Goal: Transaction & Acquisition: Subscribe to service/newsletter

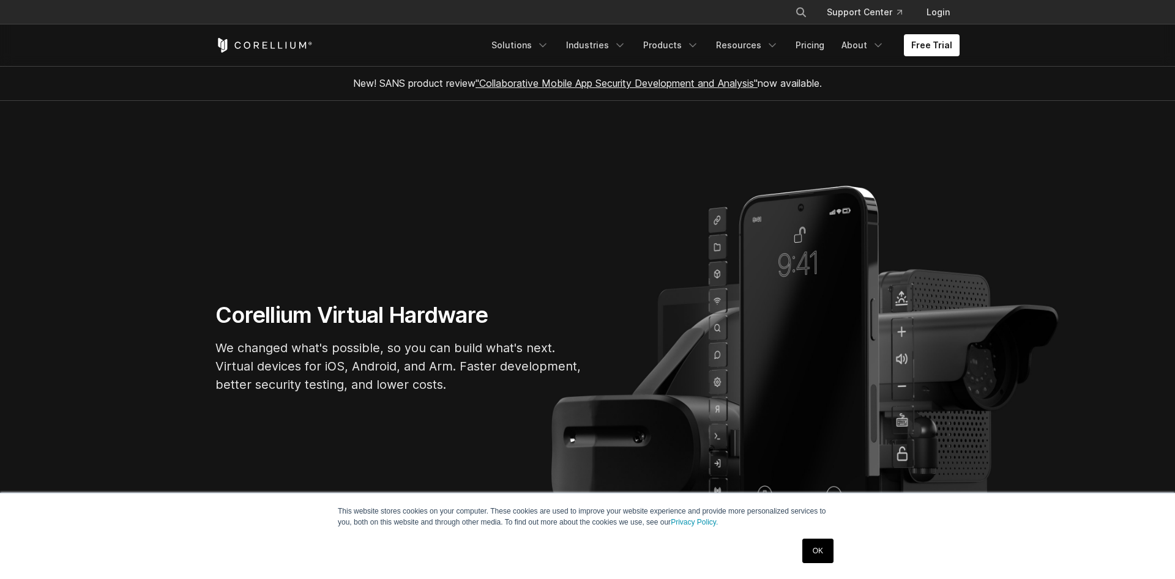
scroll to position [687, 0]
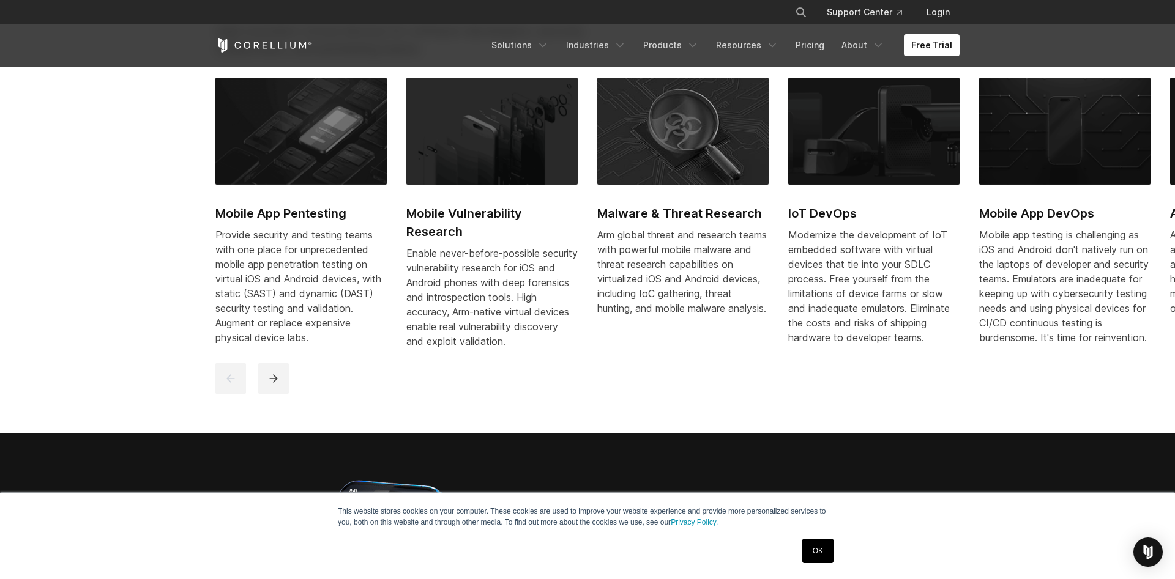
click at [448, 184] on img at bounding box center [491, 131] width 171 height 106
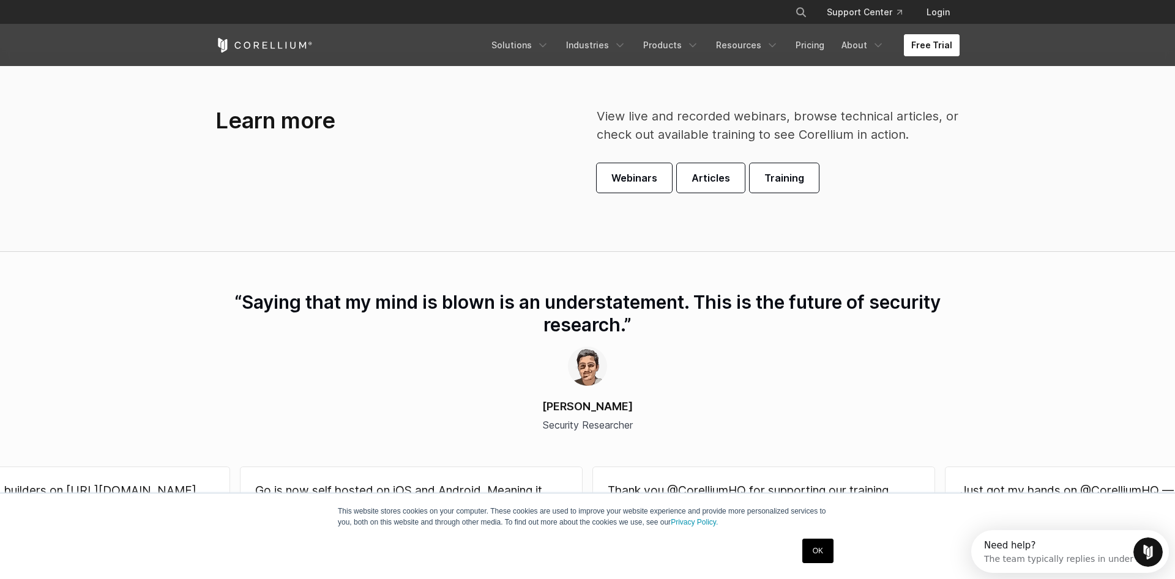
click at [931, 50] on link "Free Trial" at bounding box center [932, 45] width 56 height 22
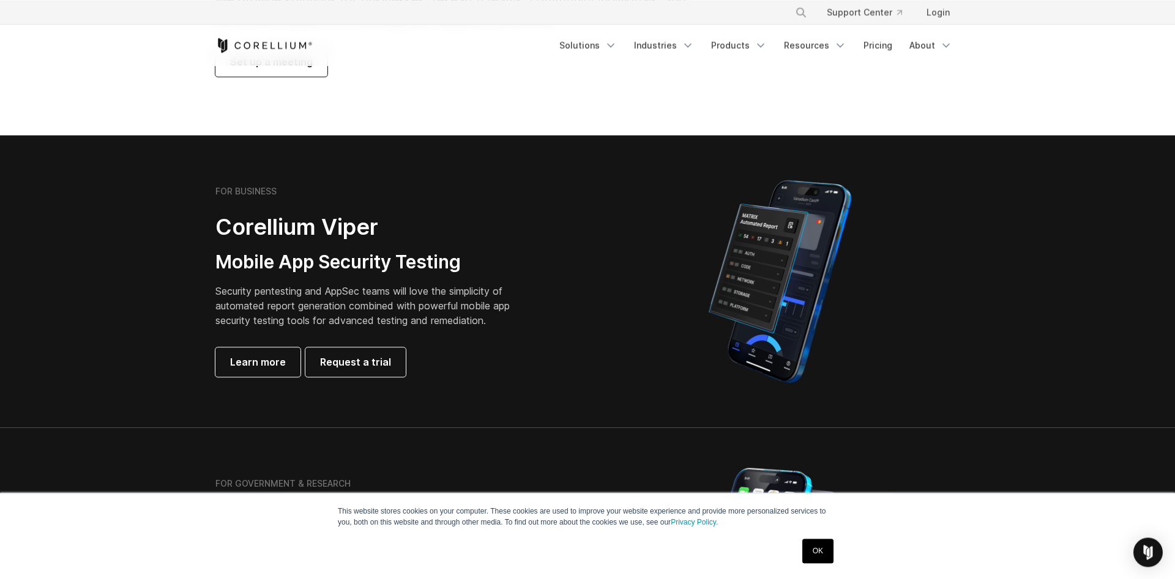
scroll to position [250, 0]
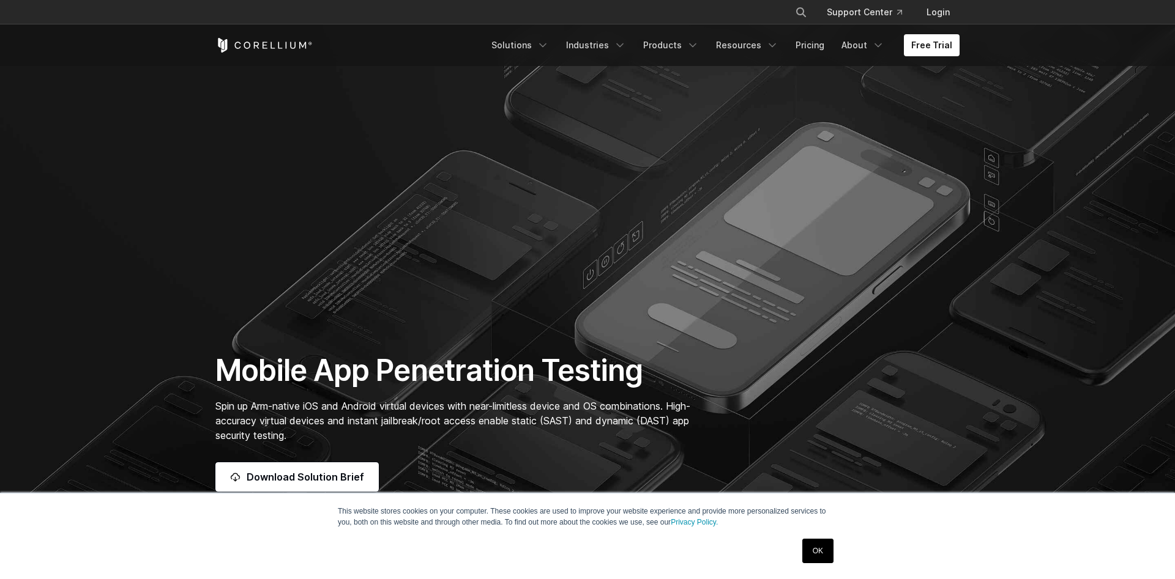
scroll to position [170, 0]
